Goal: Task Accomplishment & Management: Complete application form

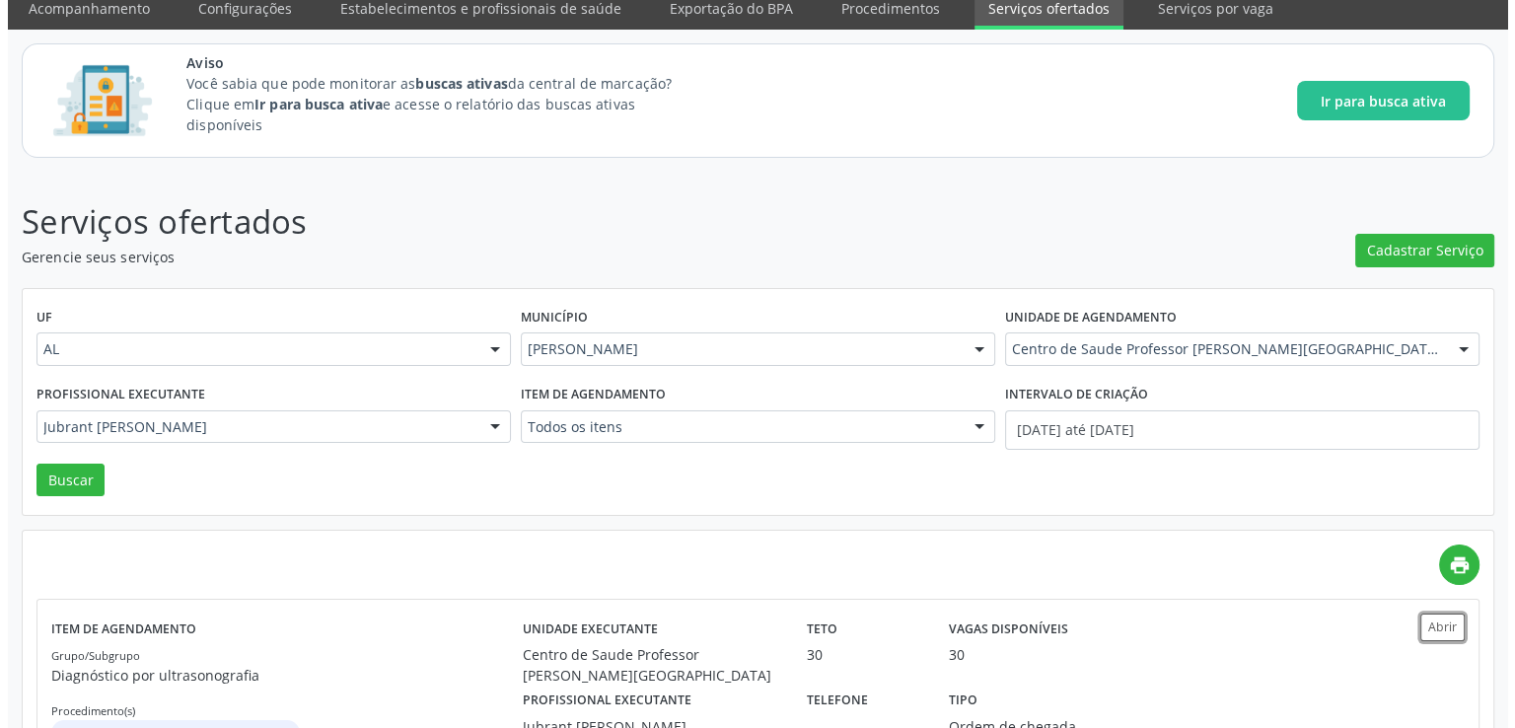
scroll to position [38, 0]
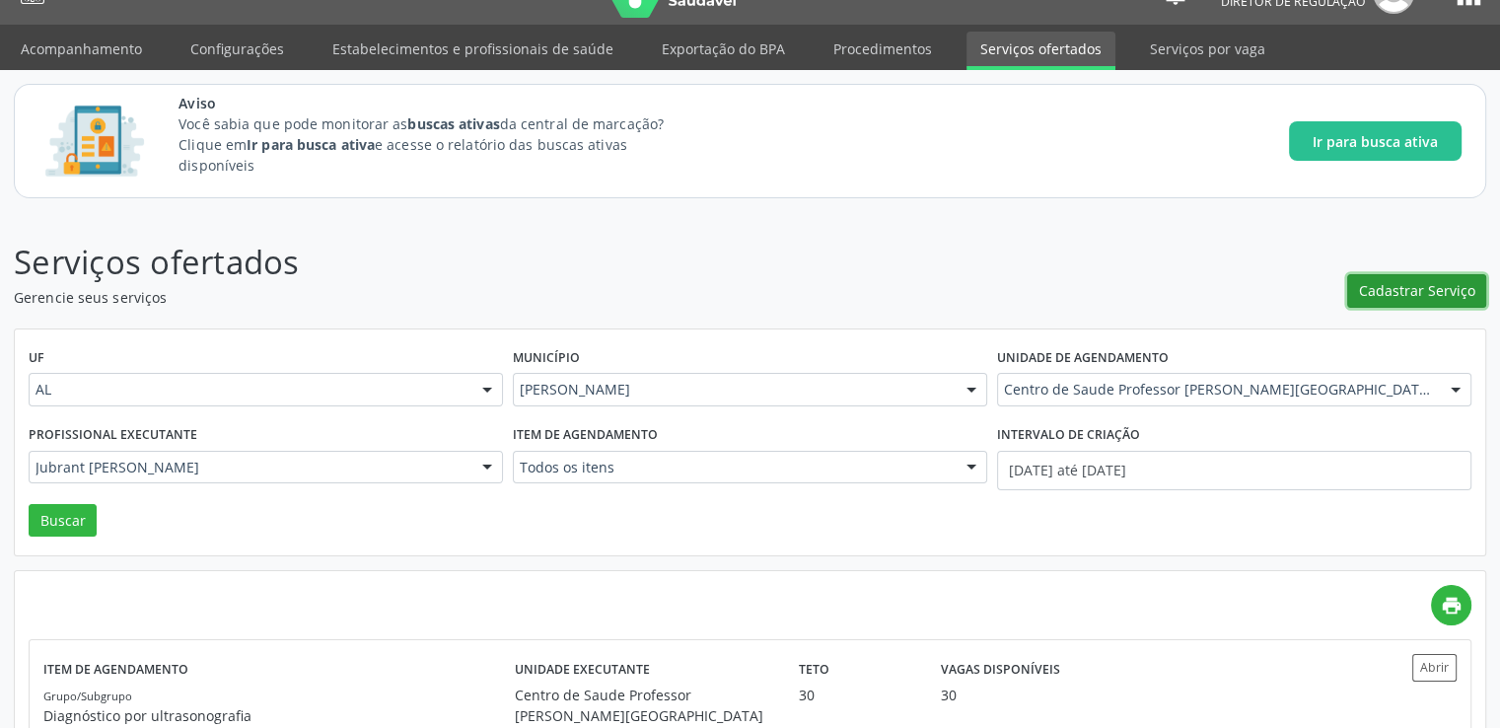
click at [1394, 286] on span "Cadastrar Serviço" at bounding box center [1417, 290] width 116 height 21
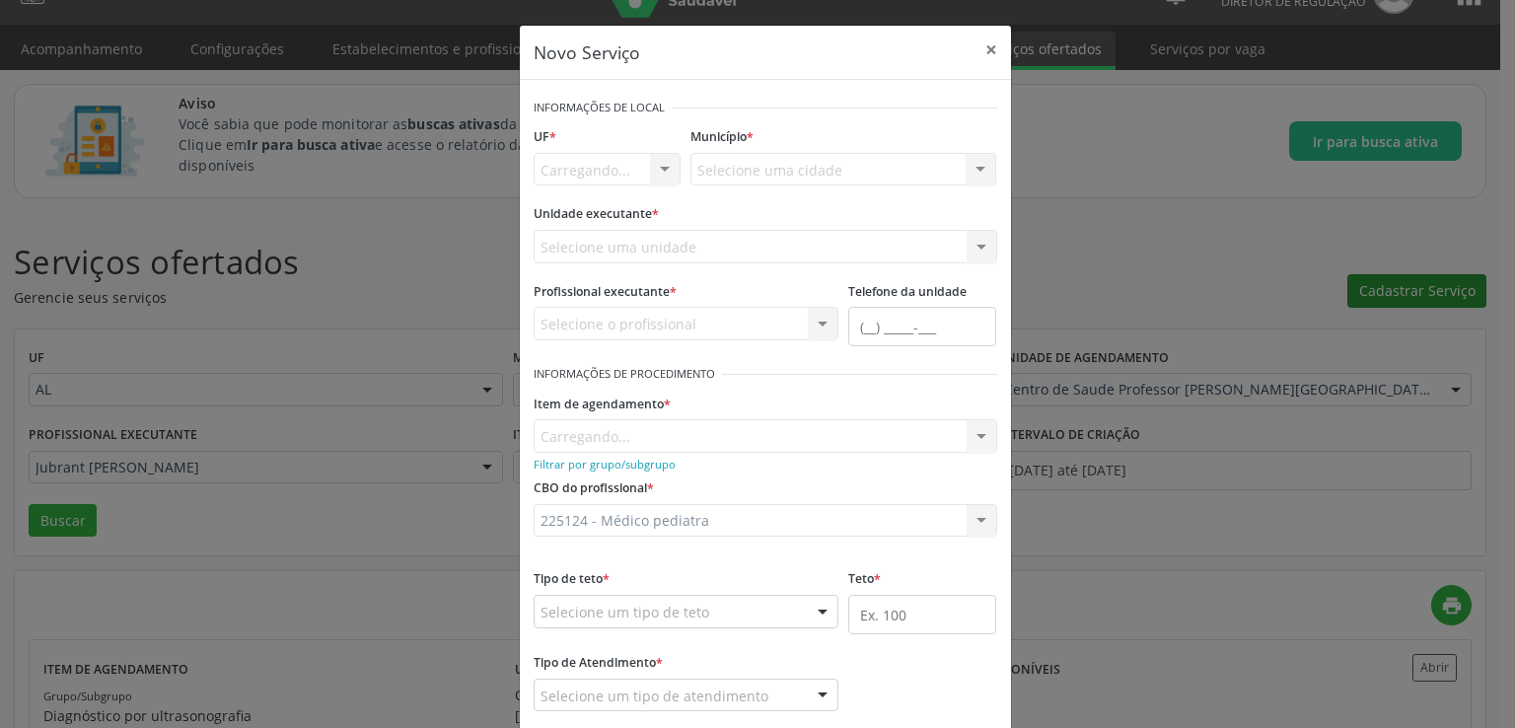
scroll to position [0, 0]
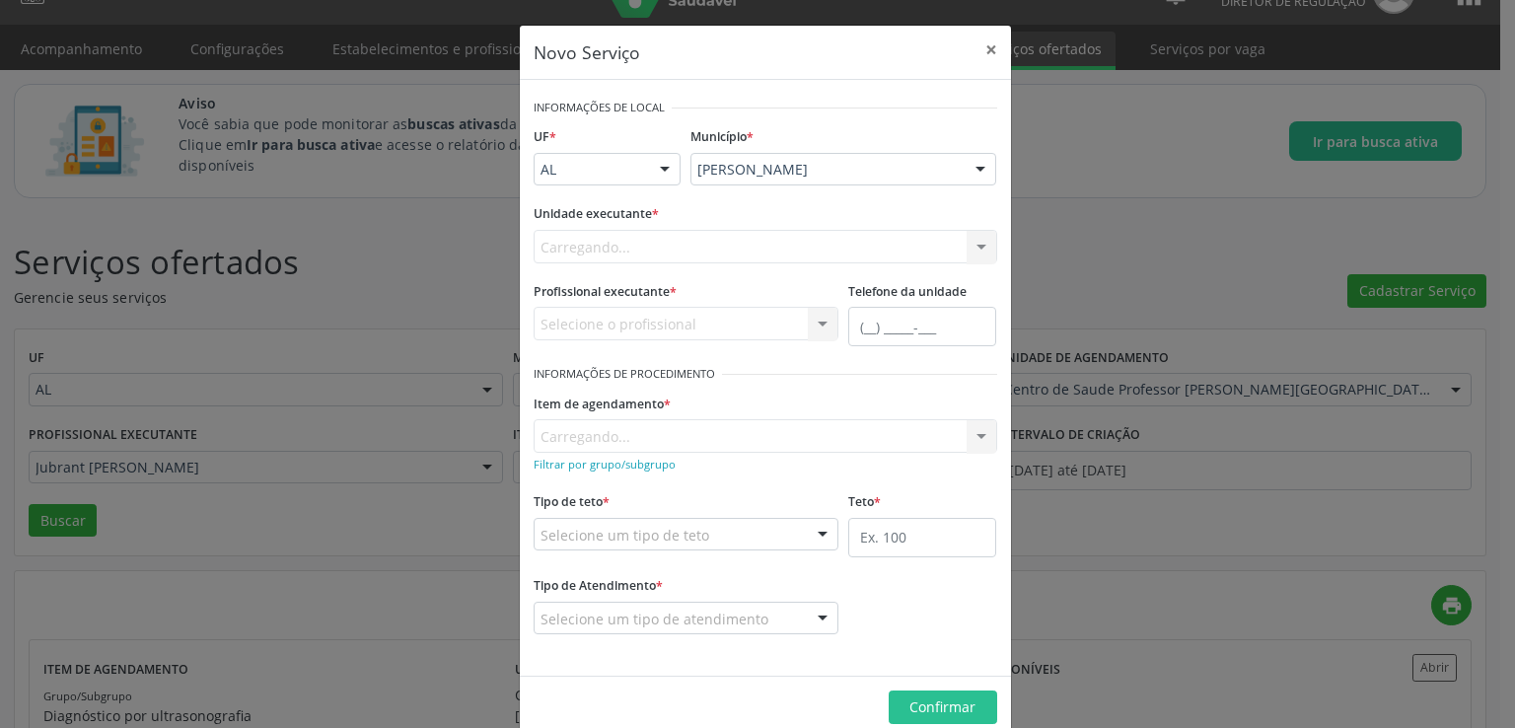
click at [705, 241] on div "Carregando... Nenhum resultado encontrado para: " " Não há nenhuma opção para s…" at bounding box center [764, 247] width 463 height 34
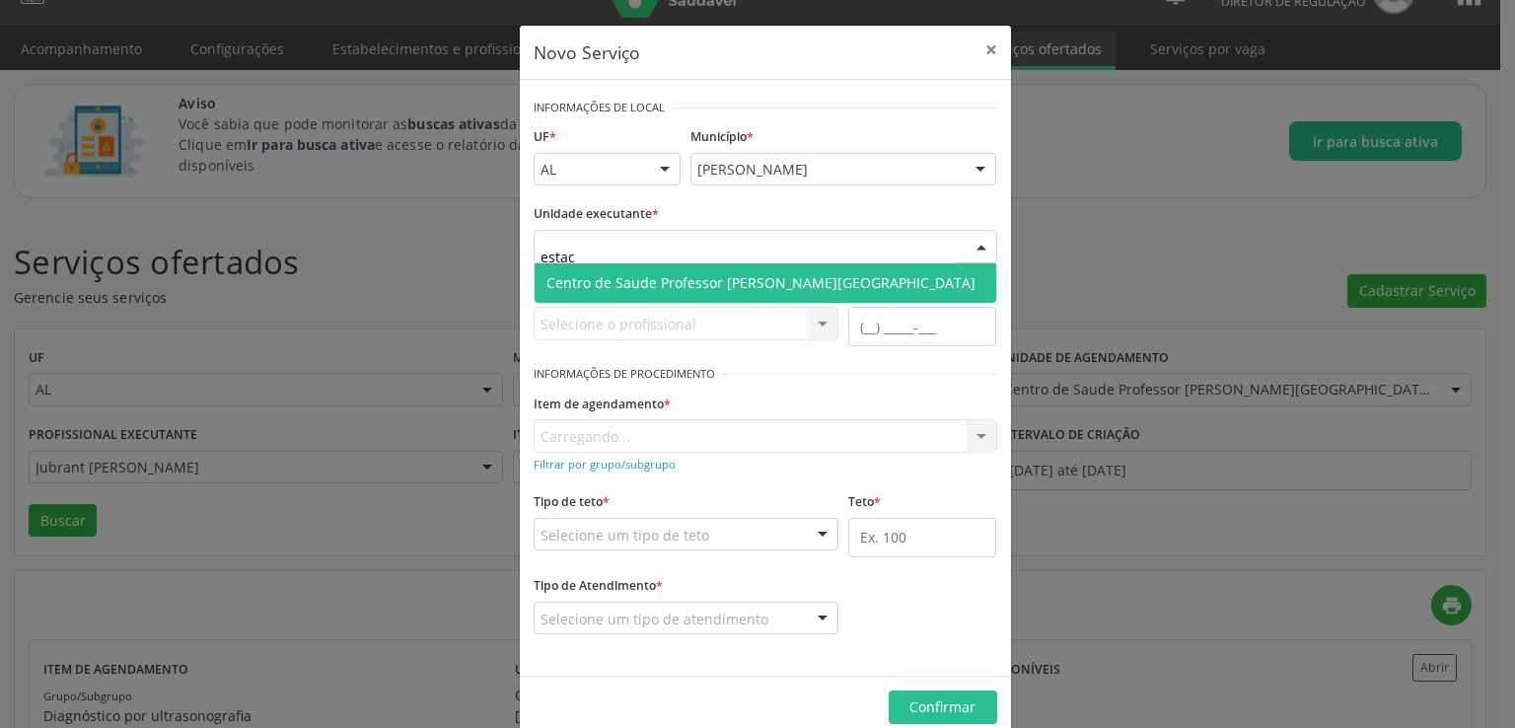
type input "estaci"
click at [687, 273] on span "Centro de Saude Professor [PERSON_NAME][GEOGRAPHIC_DATA]" at bounding box center [760, 282] width 429 height 19
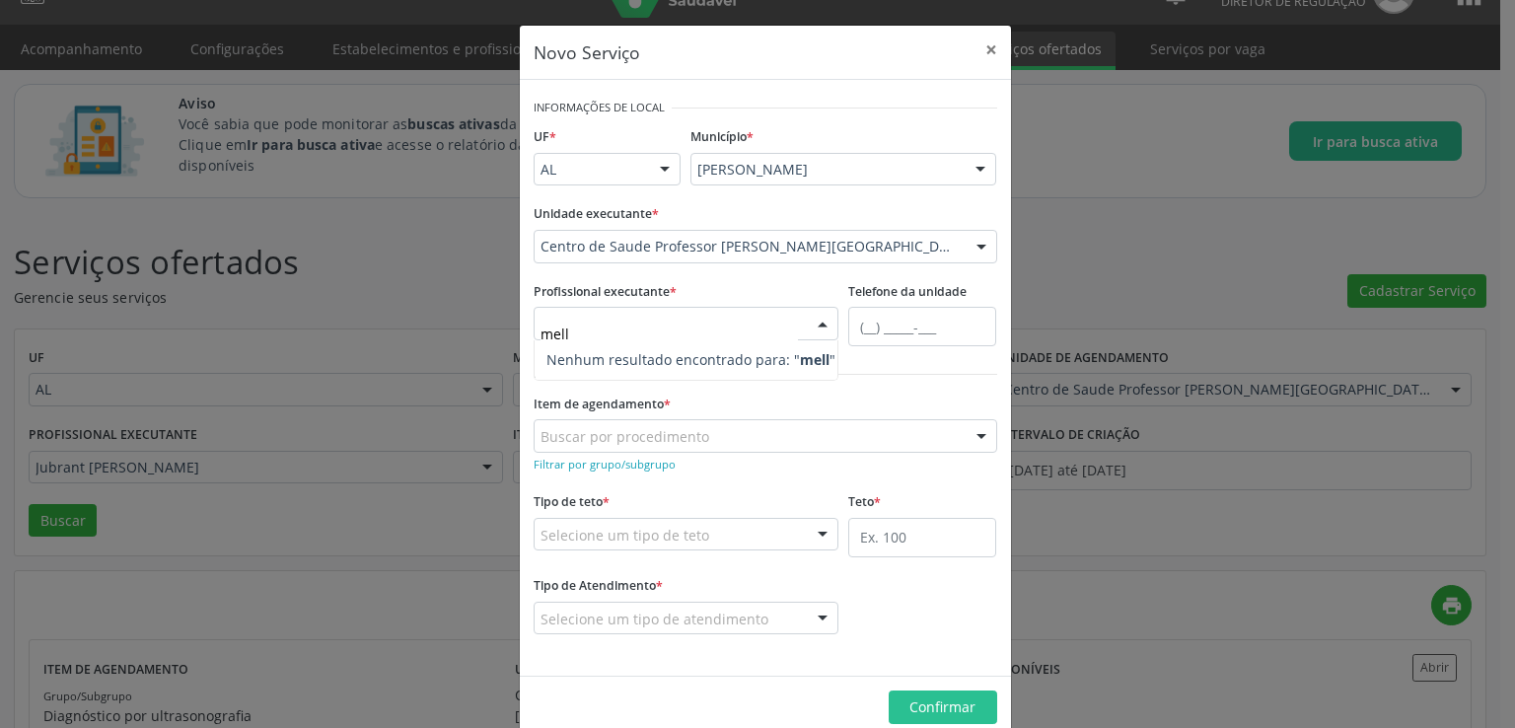
type input "mel"
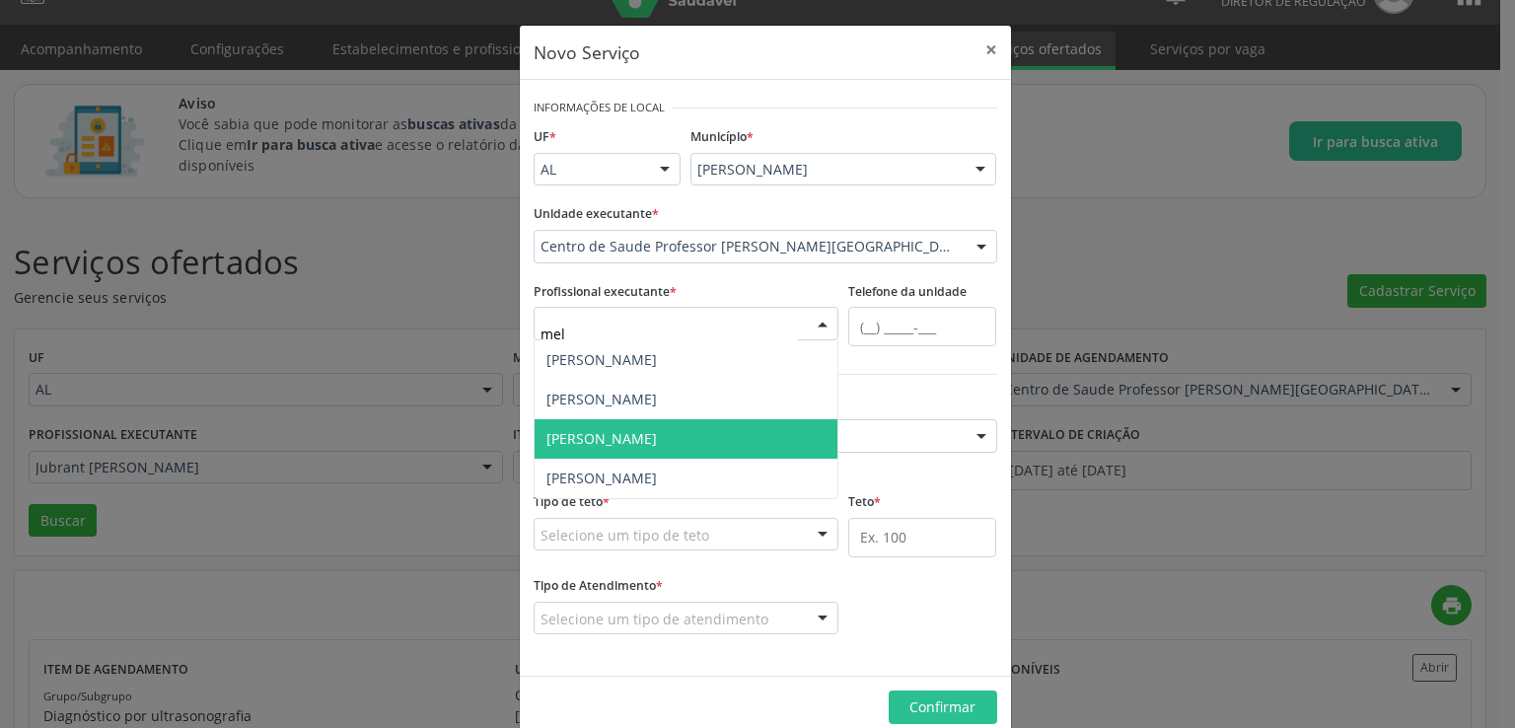
click at [657, 438] on span "[PERSON_NAME]" at bounding box center [601, 438] width 110 height 19
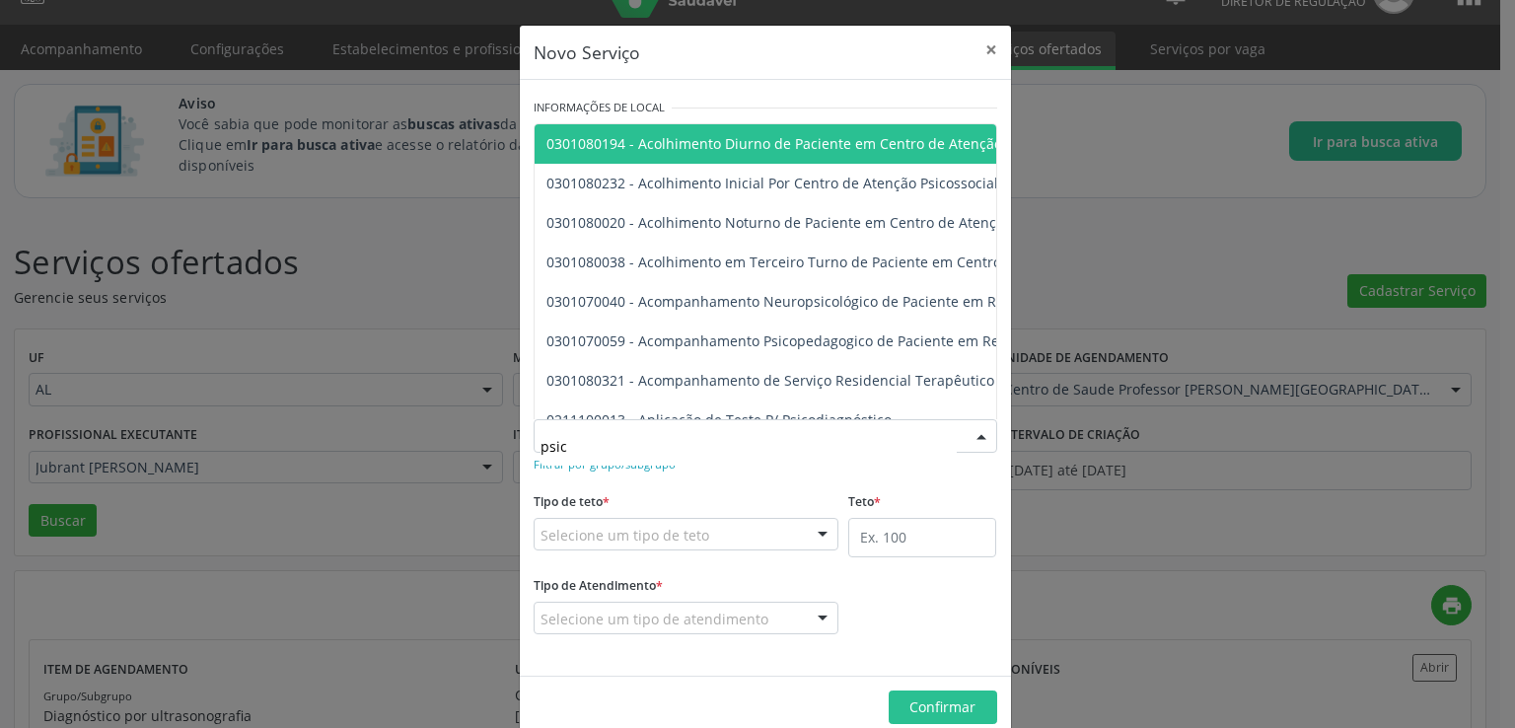
type input "psicó"
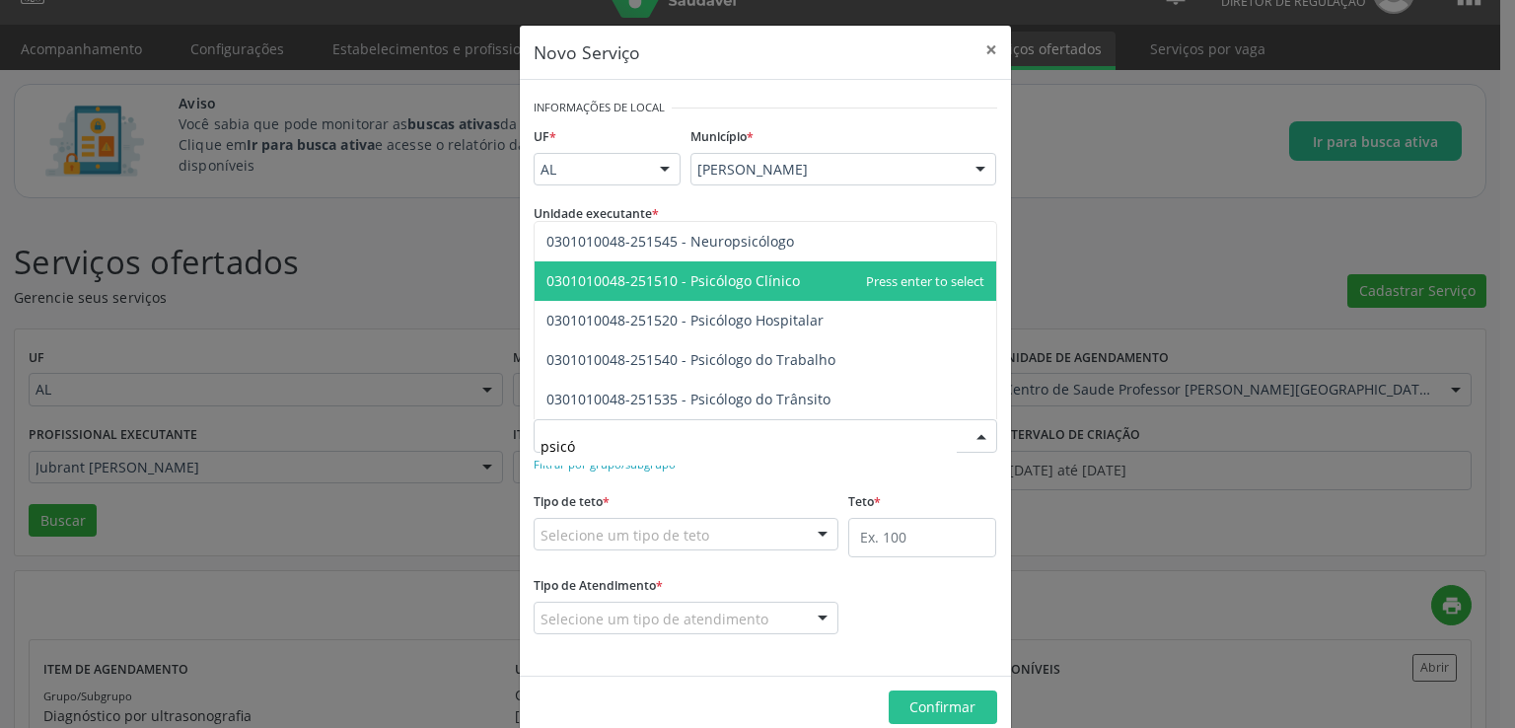
click at [809, 278] on span "0301010048-251510 - Psicólogo Clínico" at bounding box center [765, 280] width 462 height 39
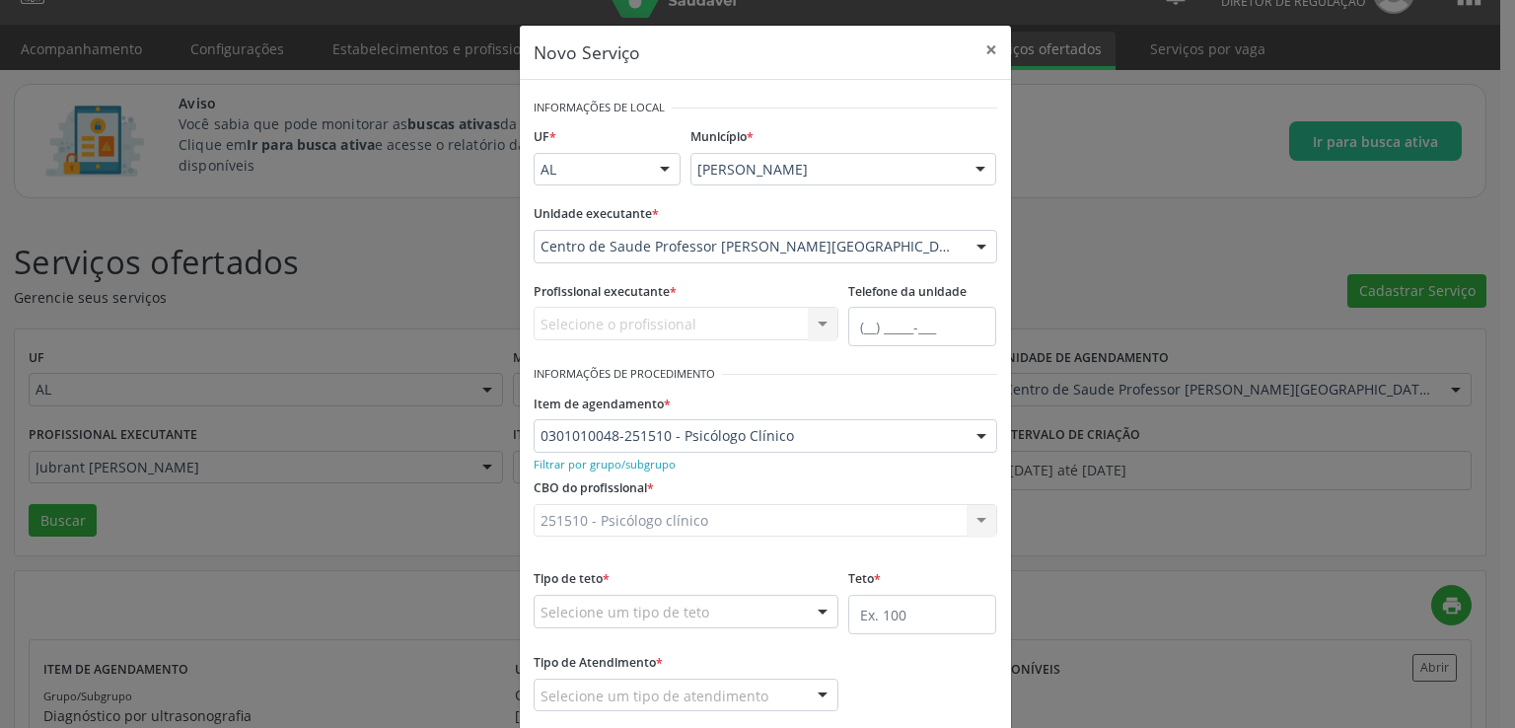
scroll to position [110, 0]
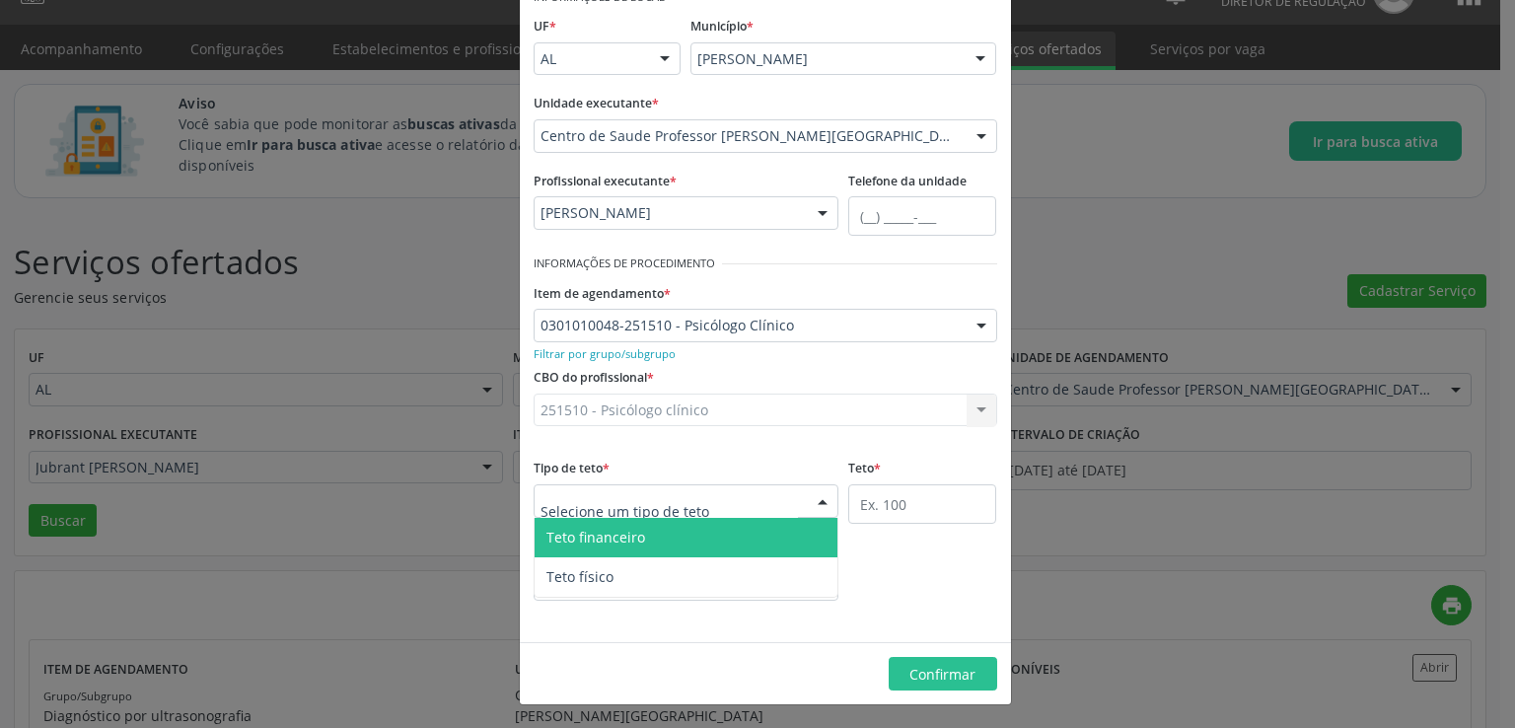
click at [778, 498] on div at bounding box center [686, 501] width 306 height 34
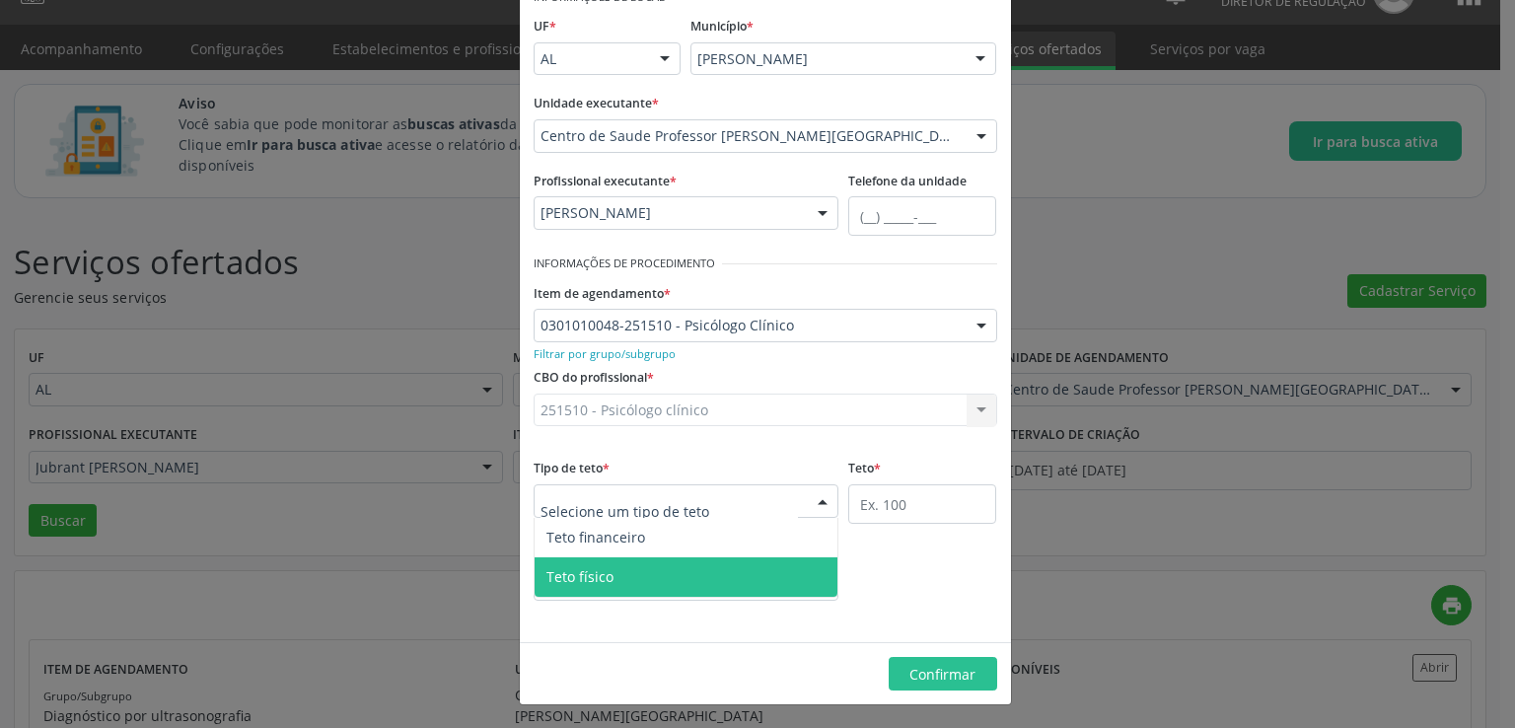
click at [639, 580] on span "Teto físico" at bounding box center [686, 576] width 304 height 39
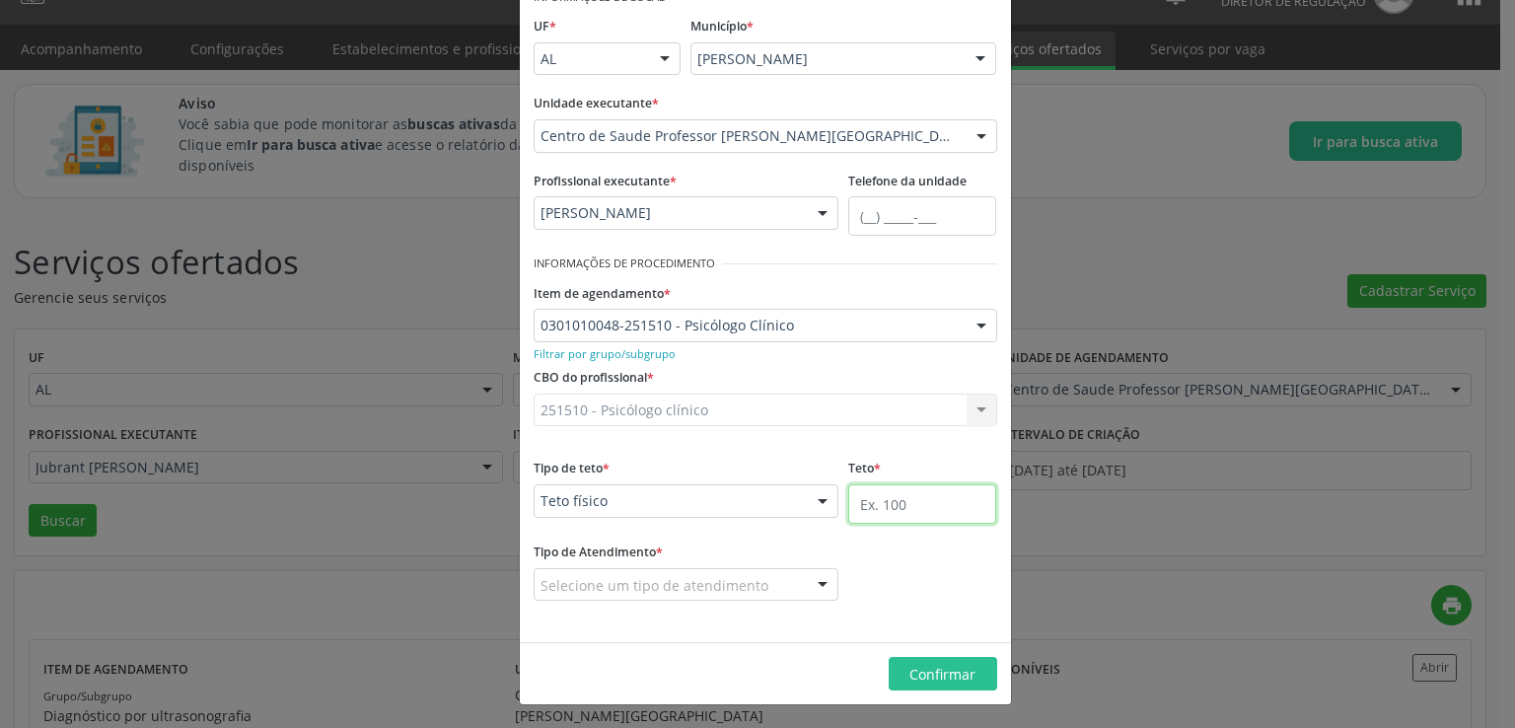
click at [917, 507] on input "text" at bounding box center [922, 503] width 148 height 39
type input "6"
click at [783, 583] on div at bounding box center [686, 585] width 306 height 34
click at [783, 583] on input "text" at bounding box center [669, 594] width 258 height 39
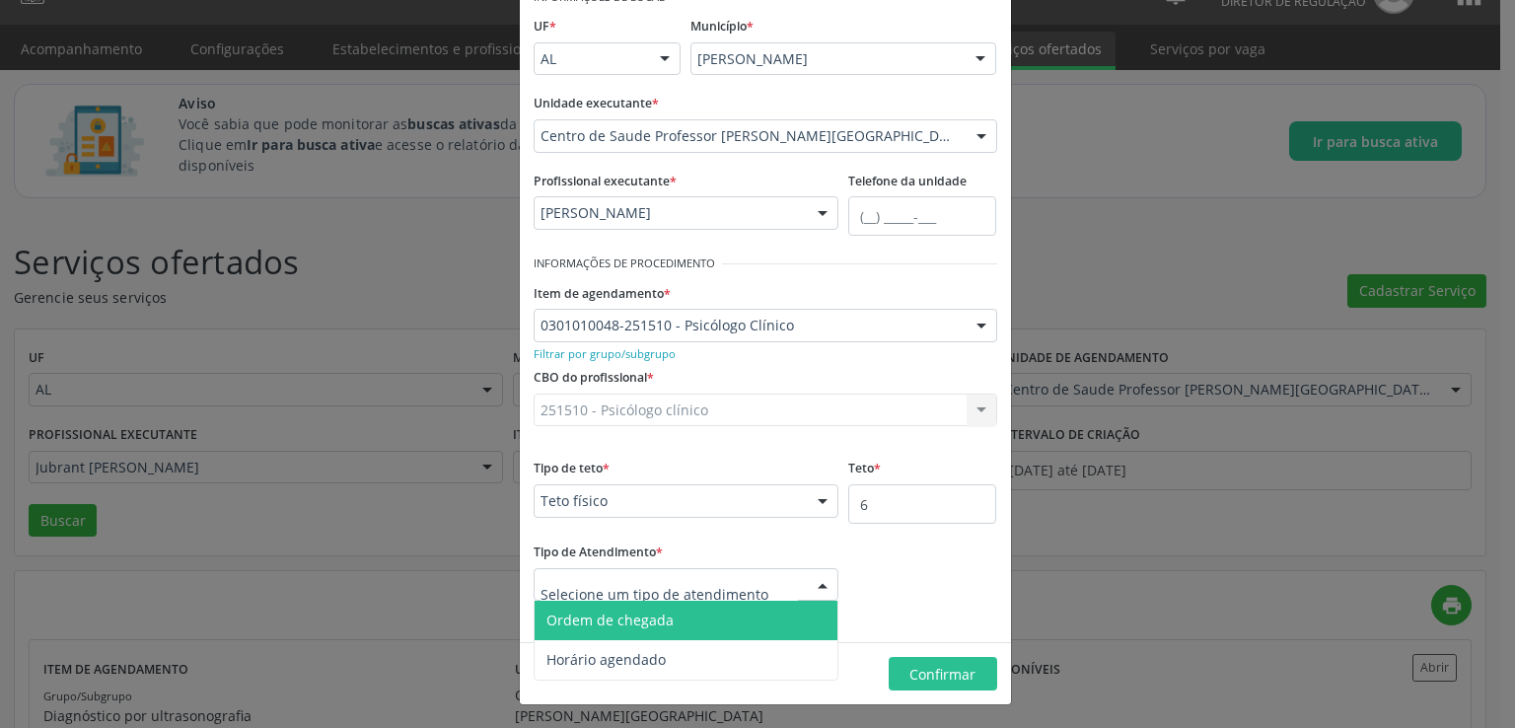
drag, startPoint x: 617, startPoint y: 625, endPoint x: 737, endPoint y: 608, distance: 120.5
click at [618, 625] on span "Ordem de chegada" at bounding box center [609, 619] width 127 height 19
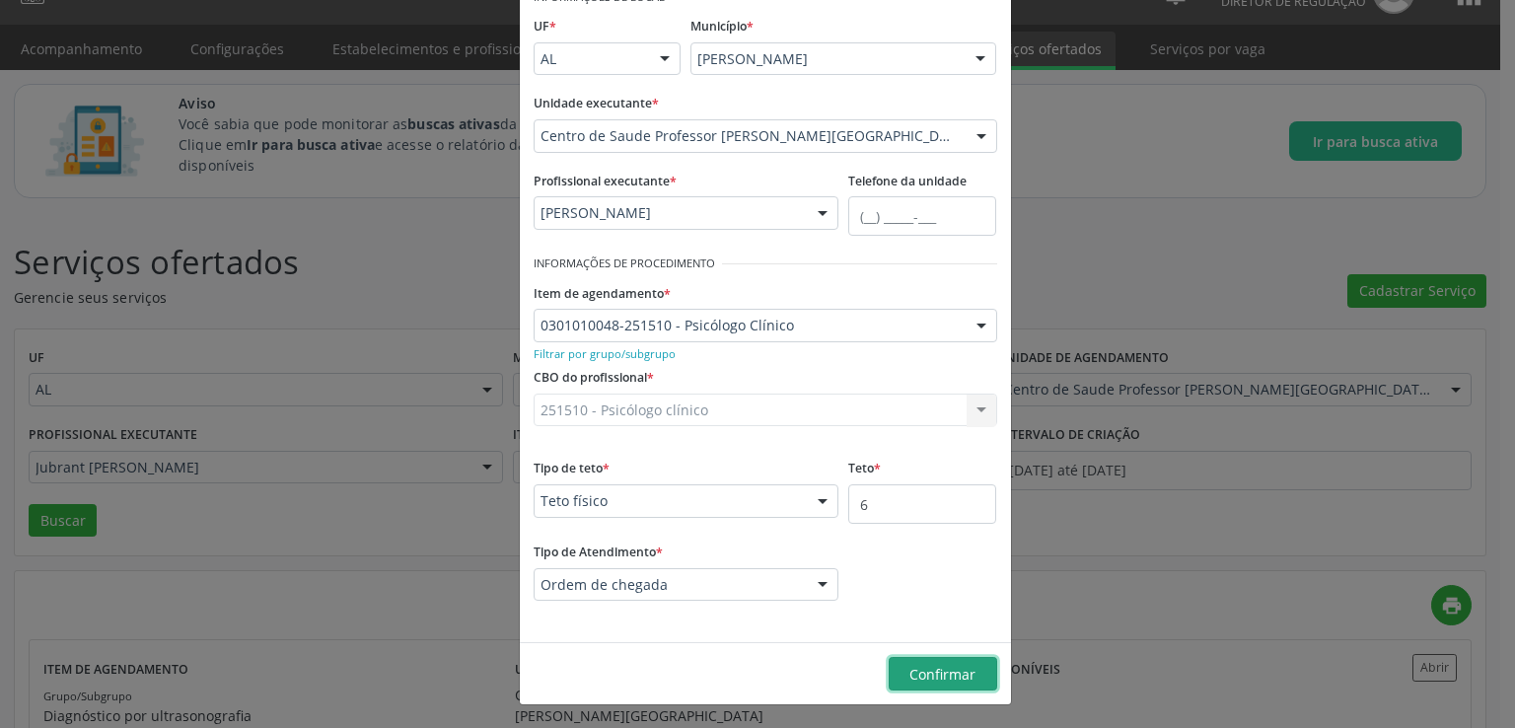
click at [935, 668] on span "Confirmar" at bounding box center [942, 674] width 66 height 19
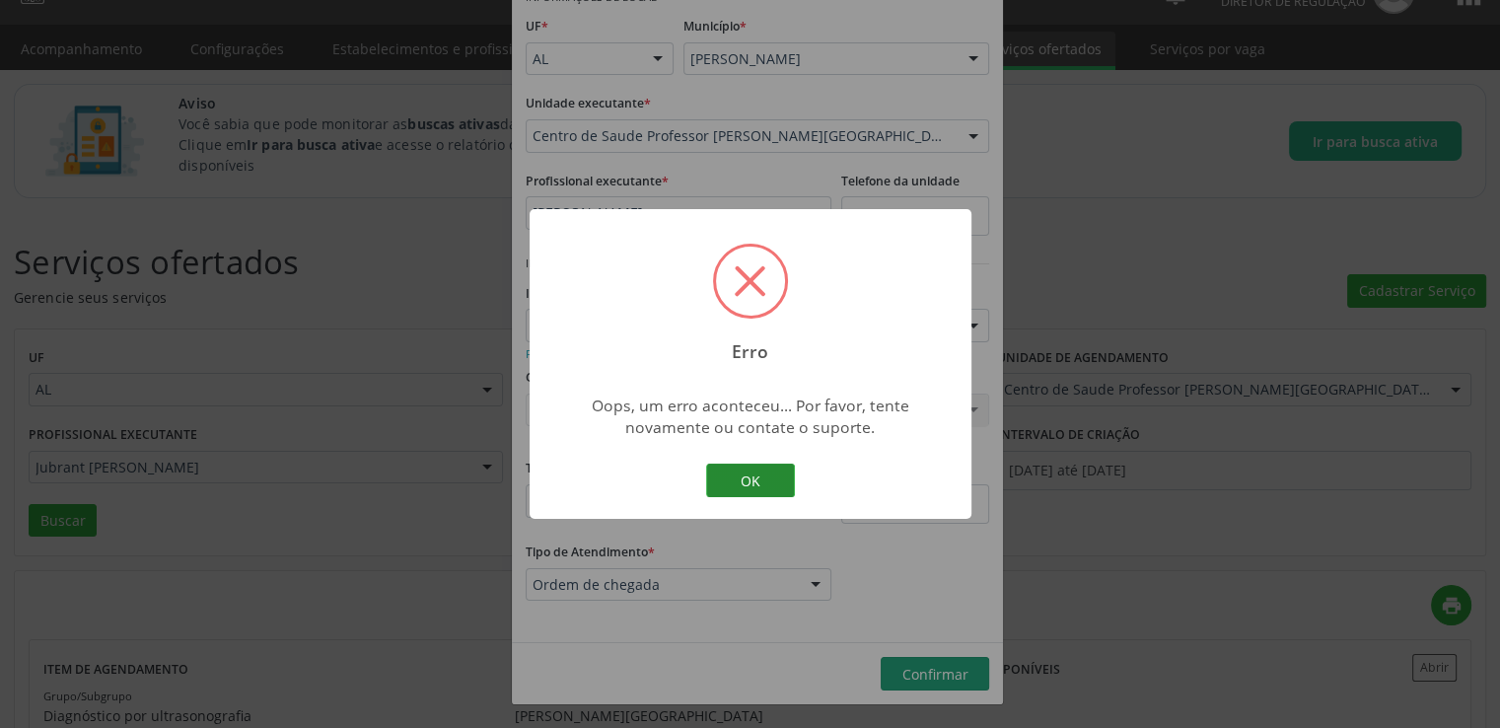
click at [737, 483] on button "OK" at bounding box center [750, 480] width 89 height 34
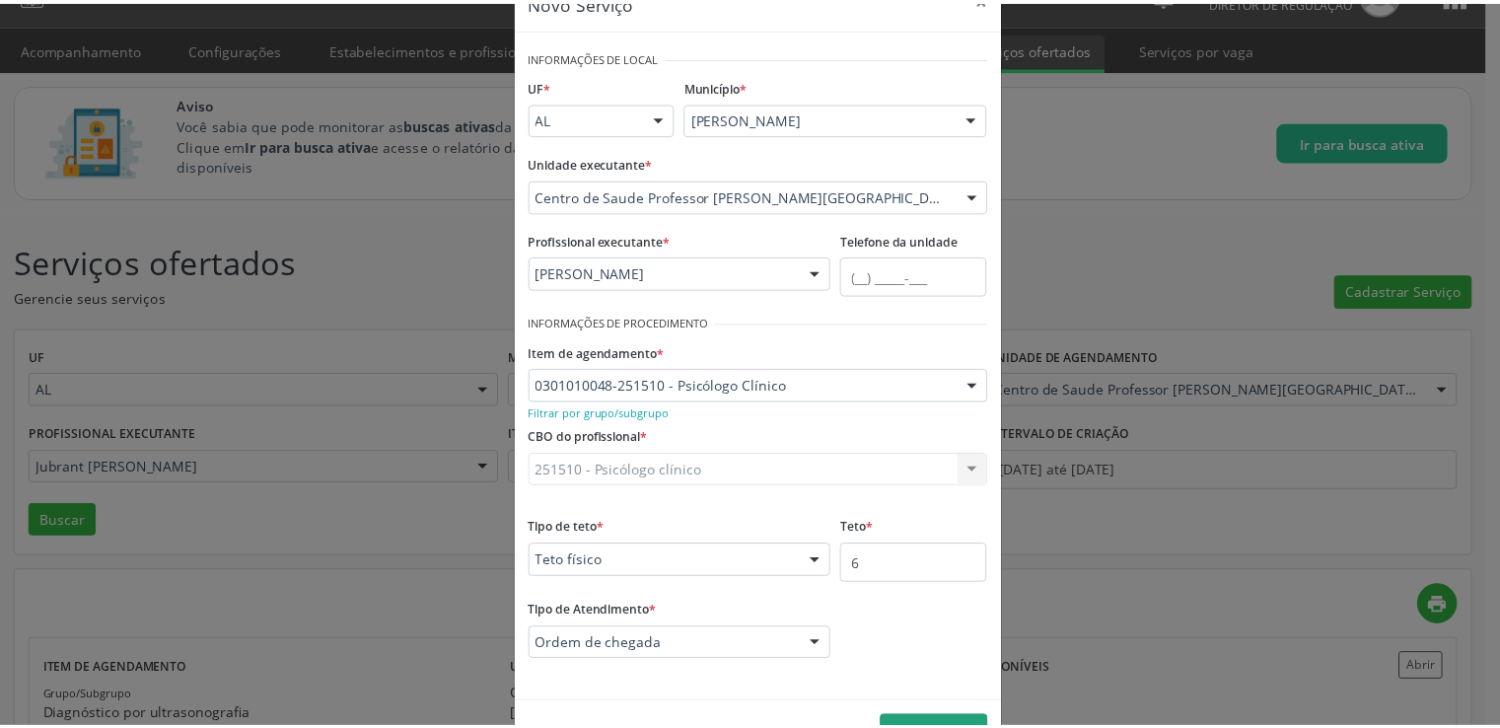
scroll to position [0, 0]
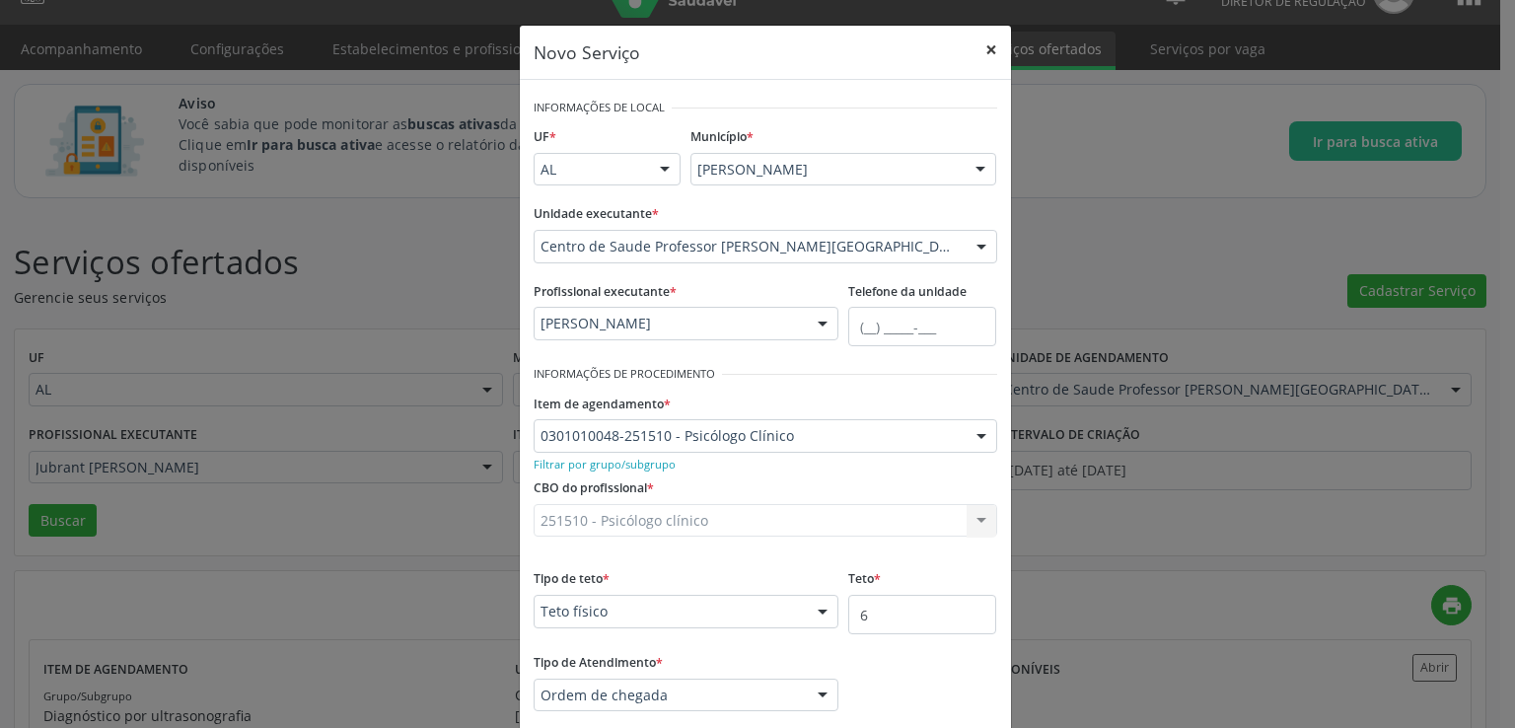
click at [978, 55] on button "×" at bounding box center [990, 50] width 39 height 48
